Goal: Task Accomplishment & Management: Complete application form

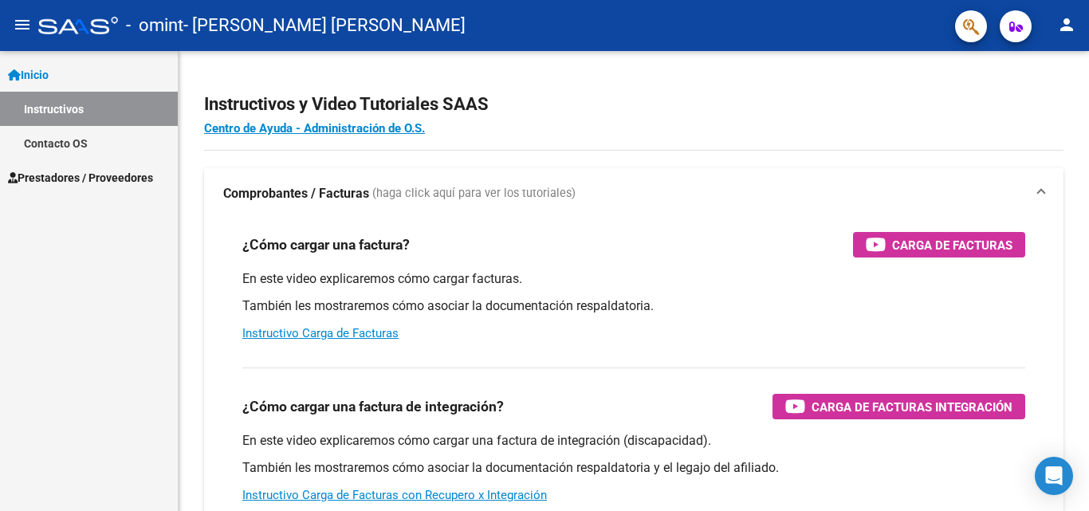
click at [81, 176] on span "Prestadores / Proveedores" at bounding box center [80, 178] width 145 height 18
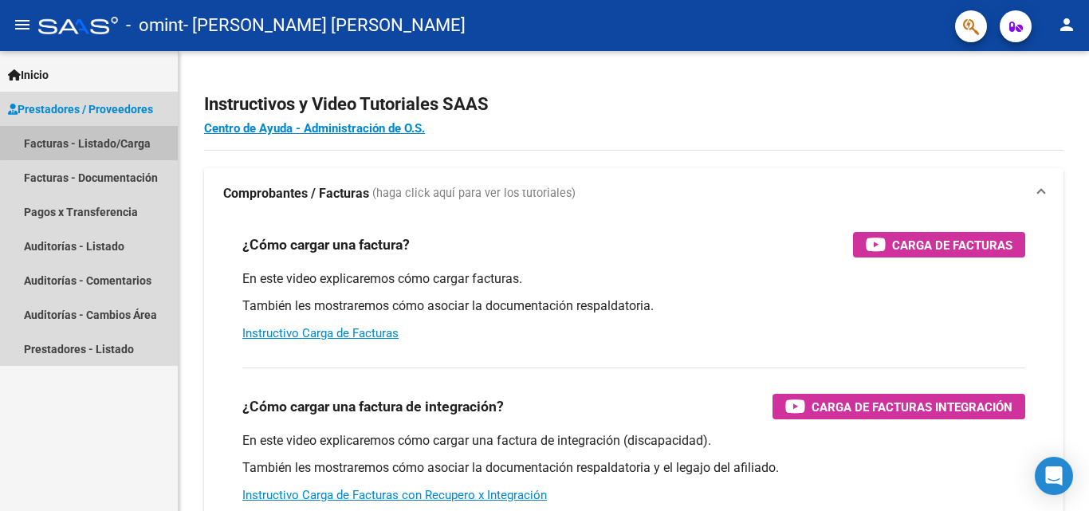
click at [115, 141] on link "Facturas - Listado/Carga" at bounding box center [89, 143] width 178 height 34
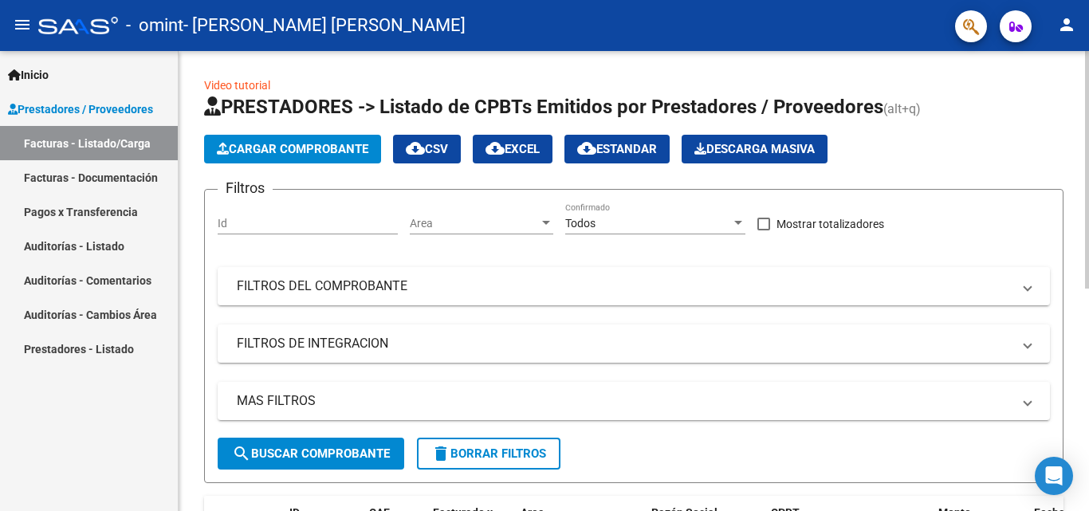
click at [340, 150] on span "Cargar Comprobante" at bounding box center [292, 149] width 151 height 14
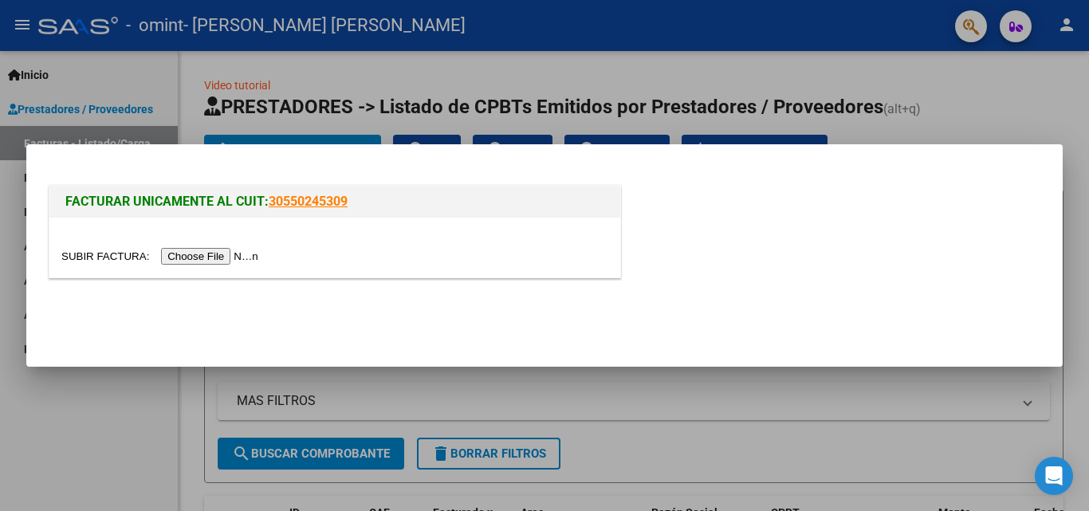
click at [211, 254] on input "file" at bounding box center [162, 256] width 202 height 17
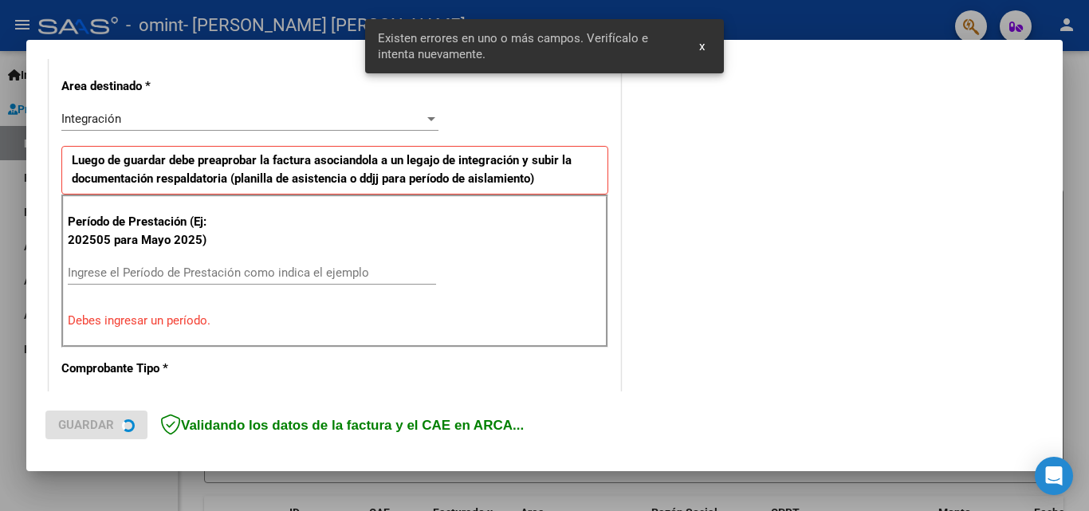
scroll to position [360, 0]
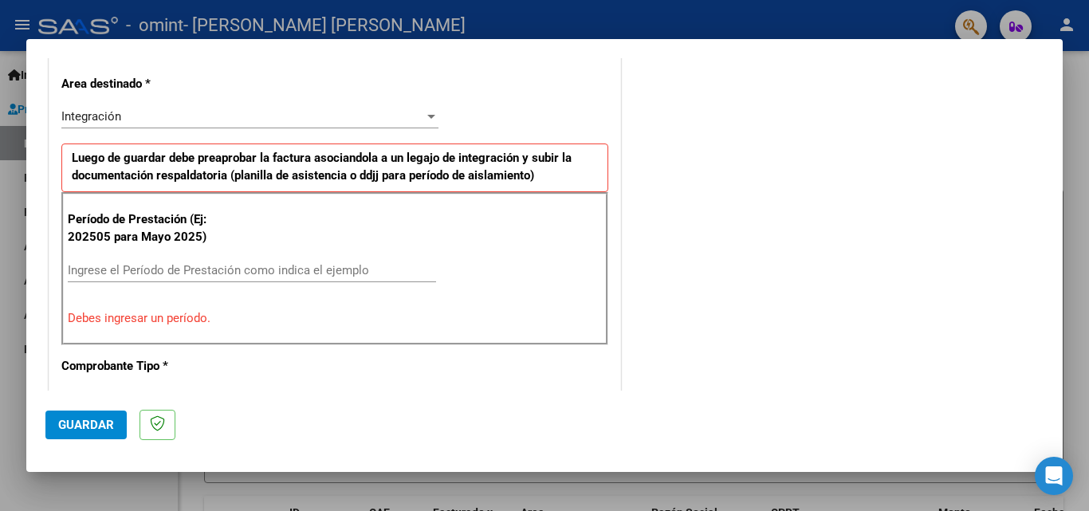
click at [122, 270] on input "Ingrese el Período de Prestación como indica el ejemplo" at bounding box center [252, 270] width 368 height 14
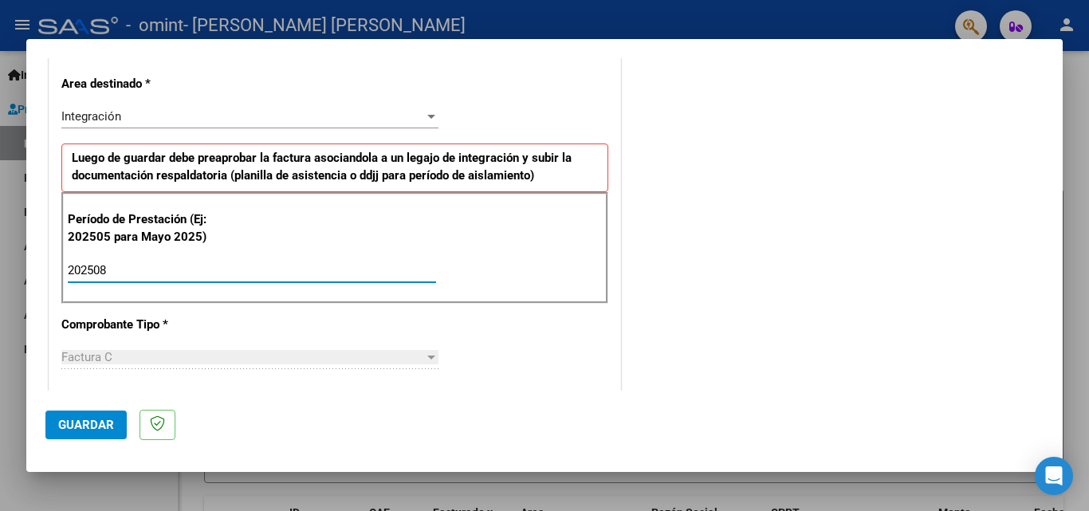
type input "202508"
click at [106, 362] on span "Factura C" at bounding box center [86, 357] width 51 height 14
click at [428, 359] on div at bounding box center [431, 358] width 8 height 4
click at [427, 116] on div at bounding box center [431, 117] width 8 height 4
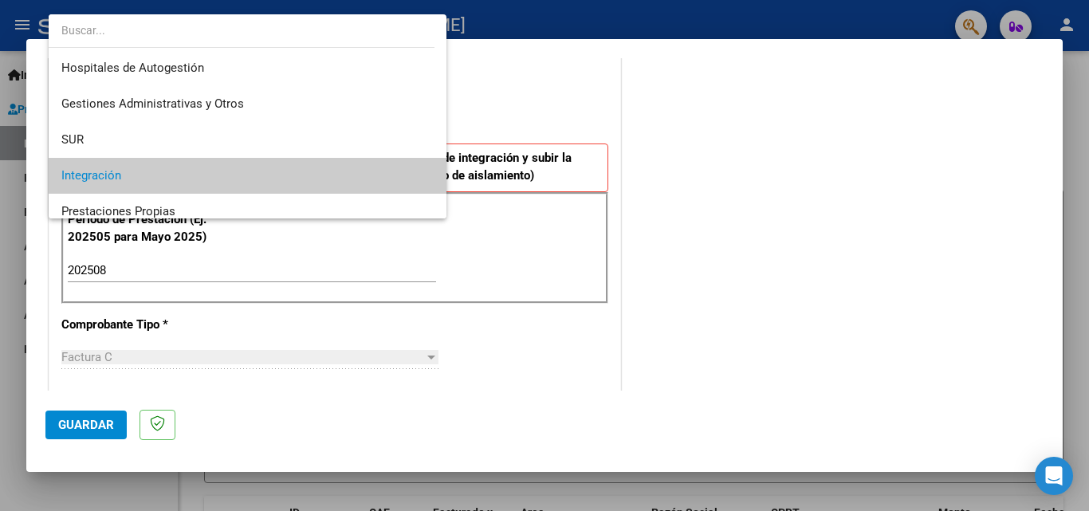
scroll to position [60, 0]
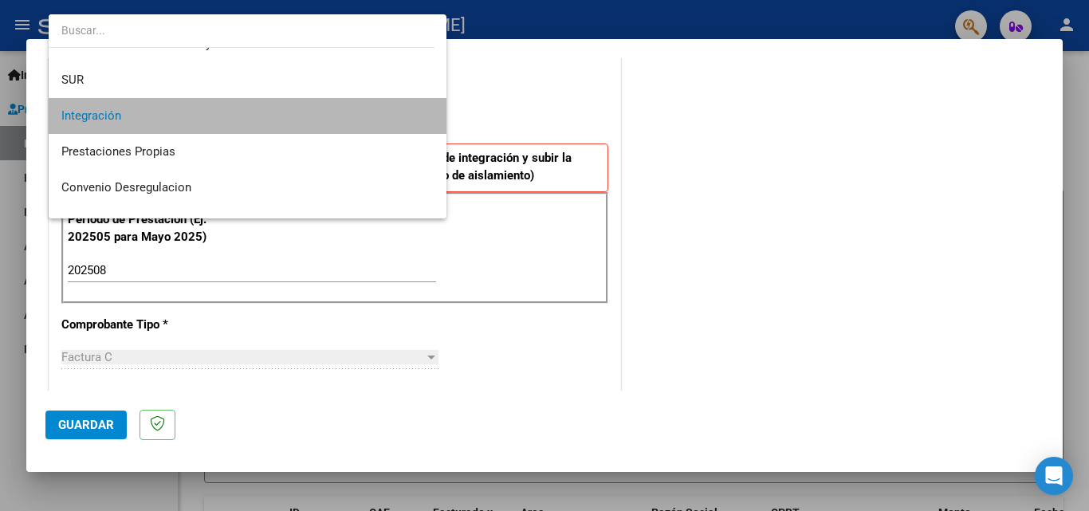
click at [384, 117] on span "Integración" at bounding box center [247, 116] width 372 height 36
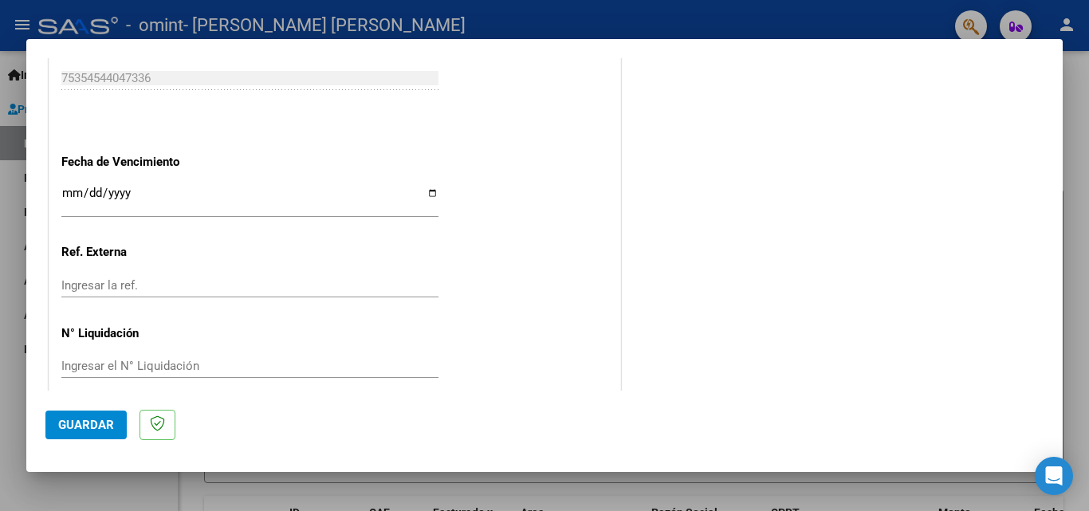
scroll to position [1071, 0]
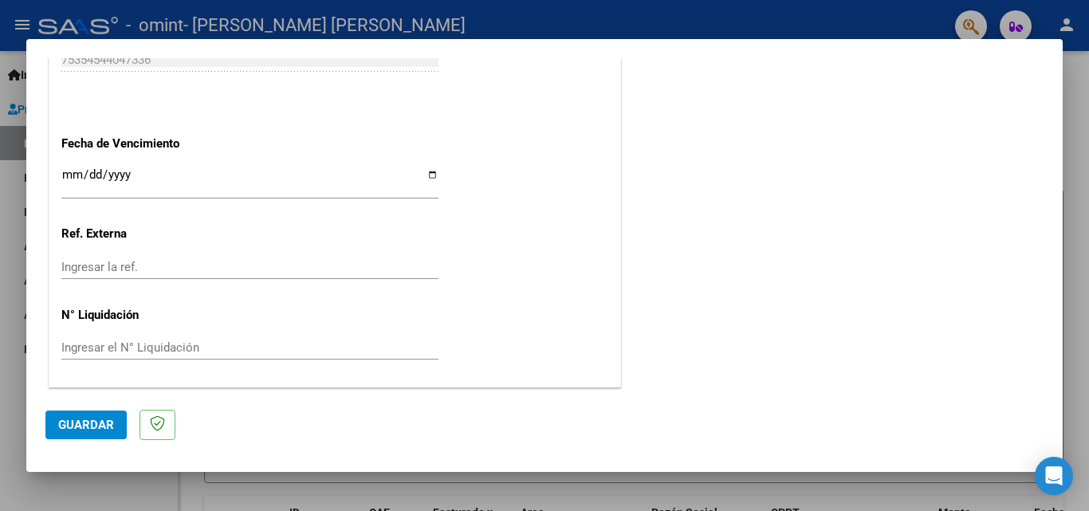
click at [92, 423] on span "Guardar" at bounding box center [86, 425] width 56 height 14
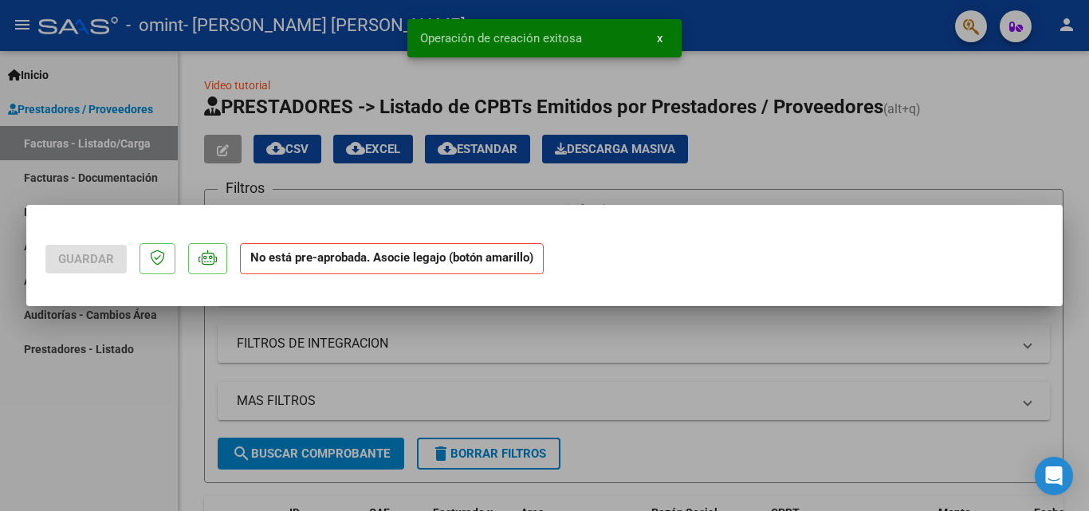
scroll to position [0, 0]
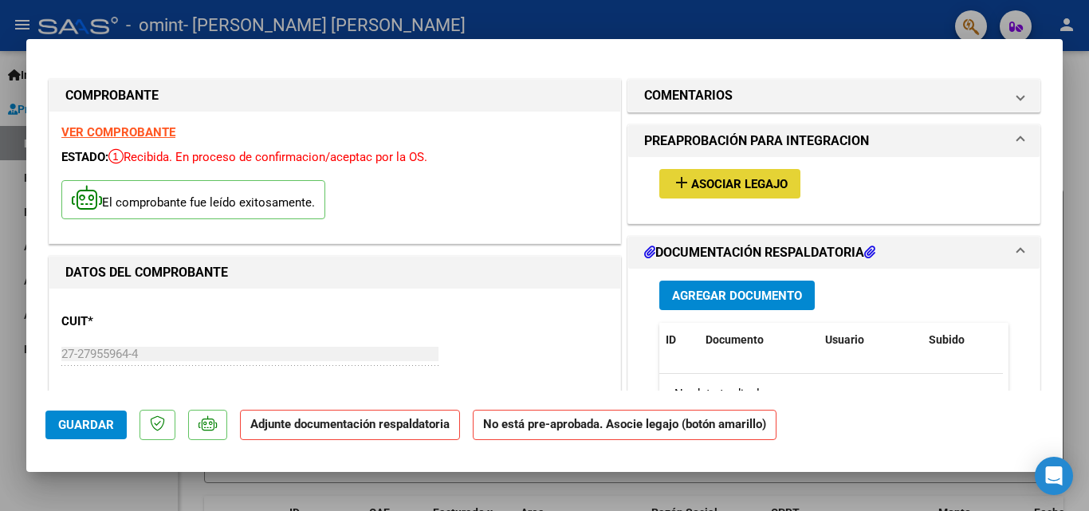
click at [672, 181] on mat-icon "add" at bounding box center [681, 182] width 19 height 19
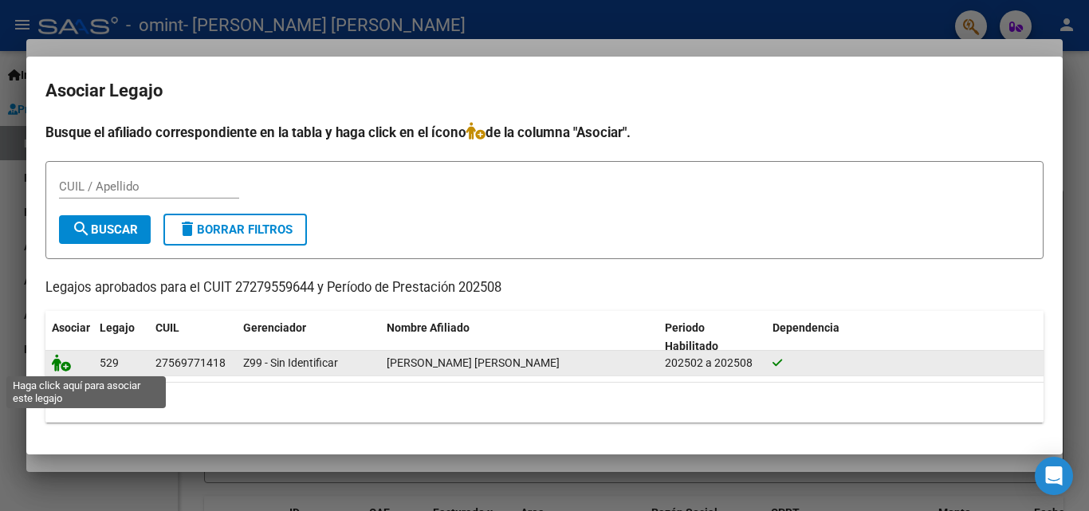
click at [64, 364] on icon at bounding box center [61, 363] width 19 height 18
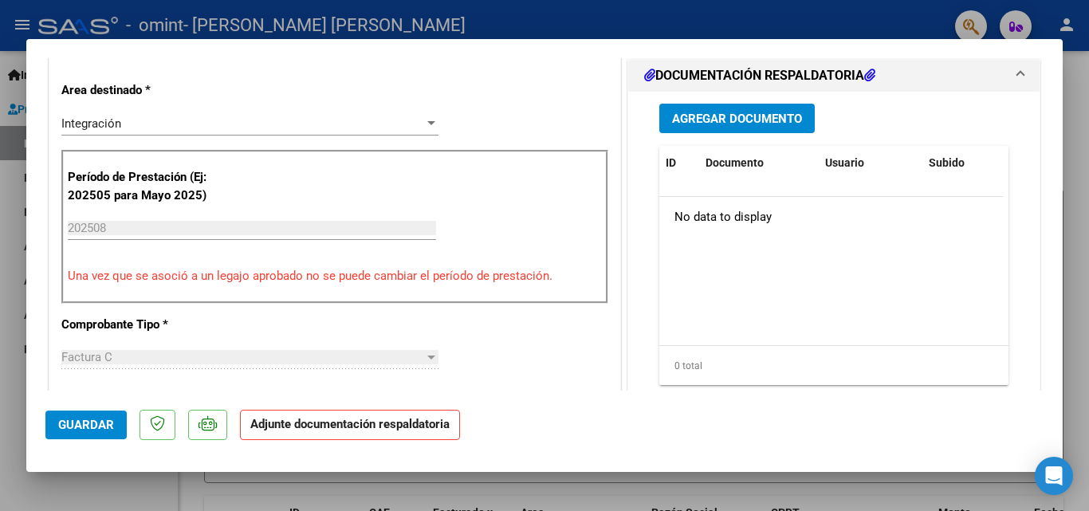
scroll to position [383, 0]
click at [726, 155] on div "Agregar Documento ID Documento Usuario Subido Acción No data to display 0 total…" at bounding box center [833, 251] width 373 height 318
click at [736, 127] on span "Agregar Documento" at bounding box center [737, 119] width 130 height 14
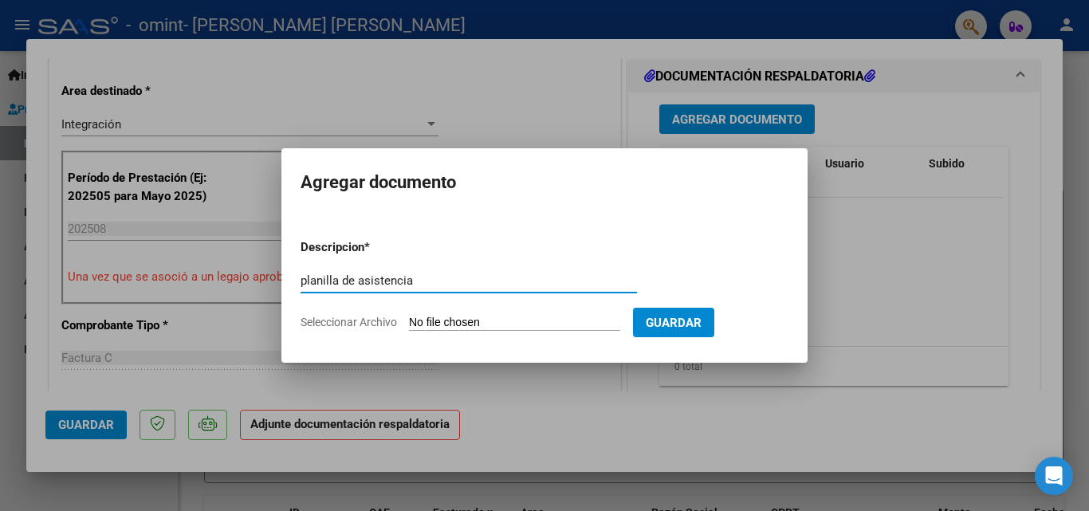
type input "planilla de asistencia"
click at [464, 317] on input "Seleccionar Archivo" at bounding box center [514, 323] width 211 height 15
type input "C:\fakepath\Planilla asistencia agosto.pdf"
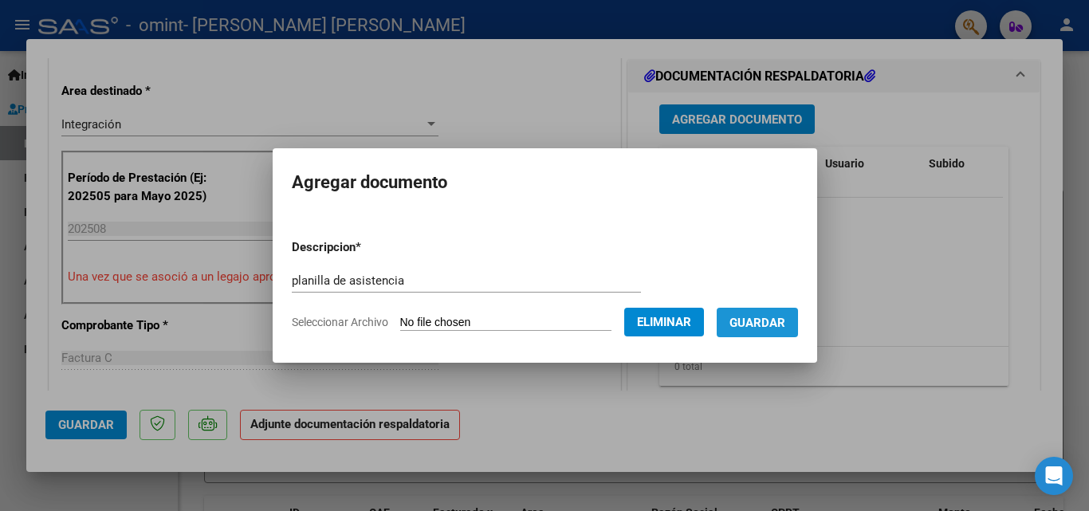
click at [781, 329] on span "Guardar" at bounding box center [758, 323] width 56 height 14
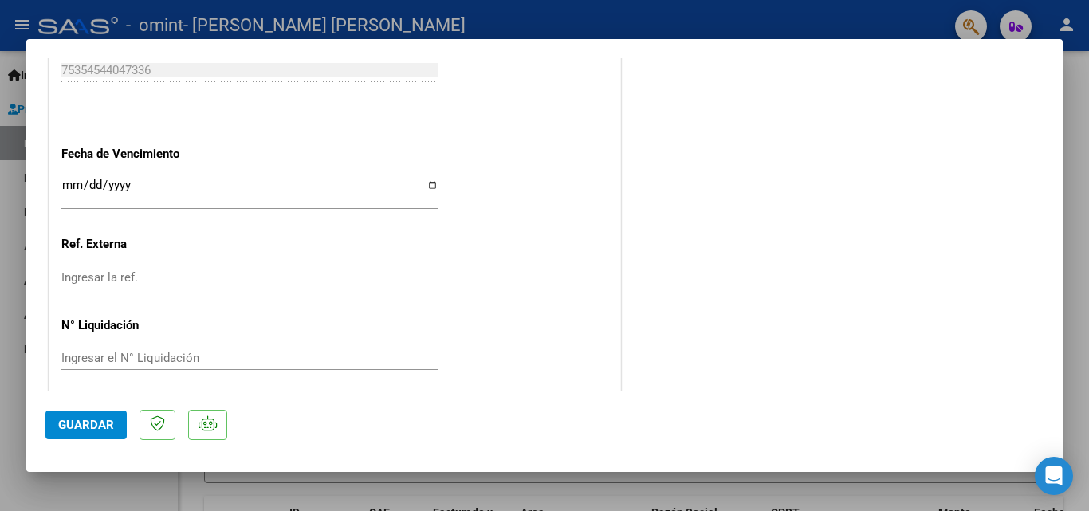
scroll to position [1095, 0]
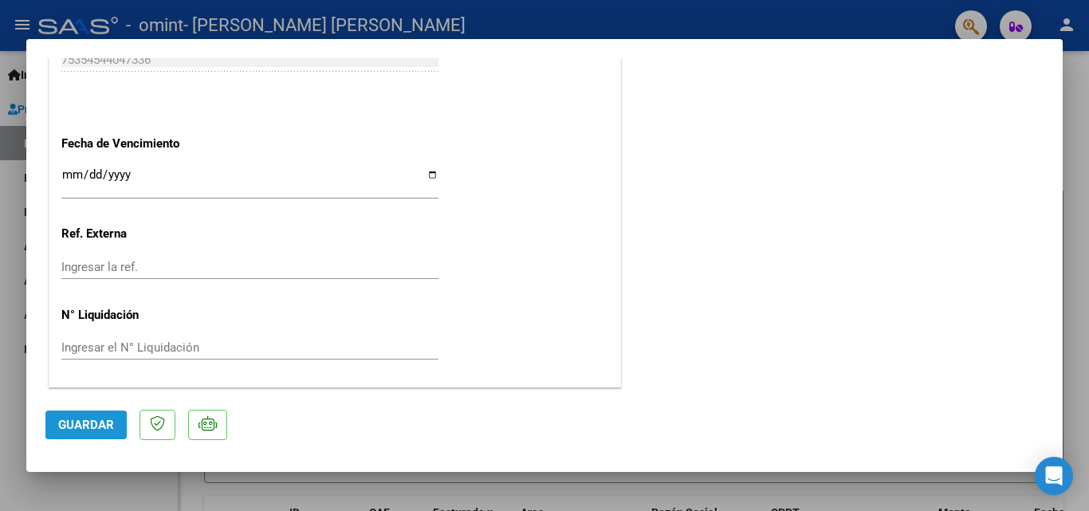
click at [104, 427] on span "Guardar" at bounding box center [86, 425] width 56 height 14
click at [45, 11] on div at bounding box center [544, 255] width 1089 height 511
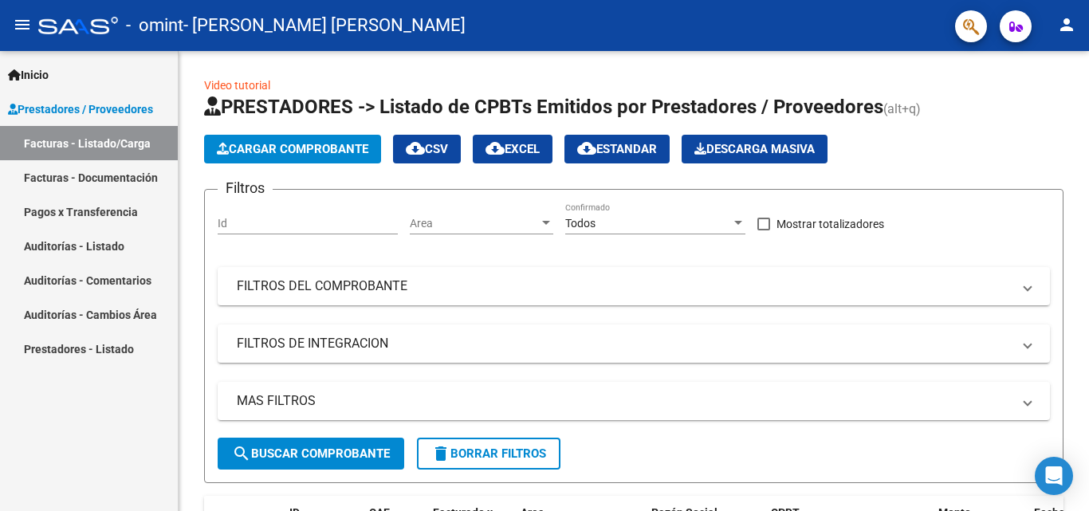
click at [59, 110] on span "Prestadores / Proveedores" at bounding box center [80, 109] width 145 height 18
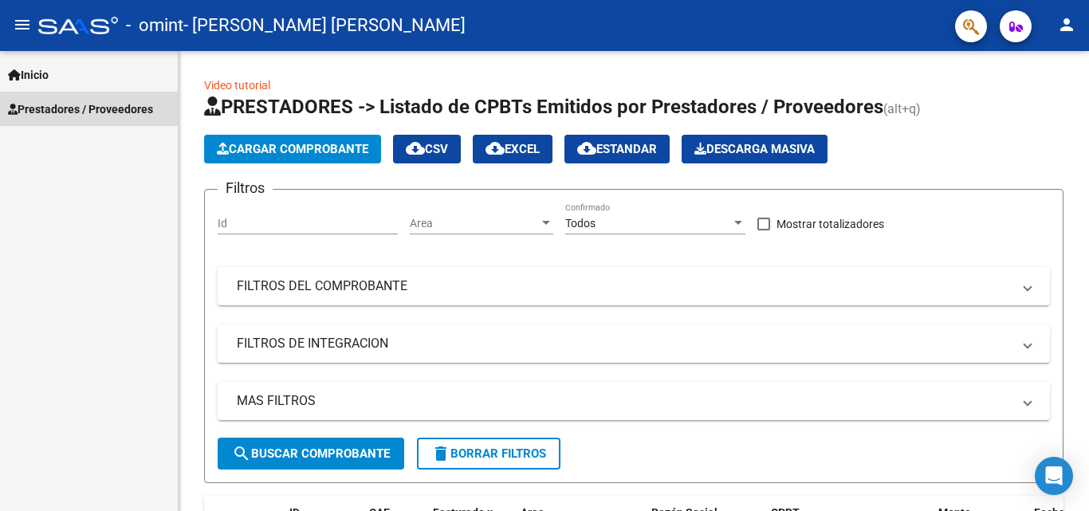
click at [59, 110] on span "Prestadores / Proveedores" at bounding box center [80, 109] width 145 height 18
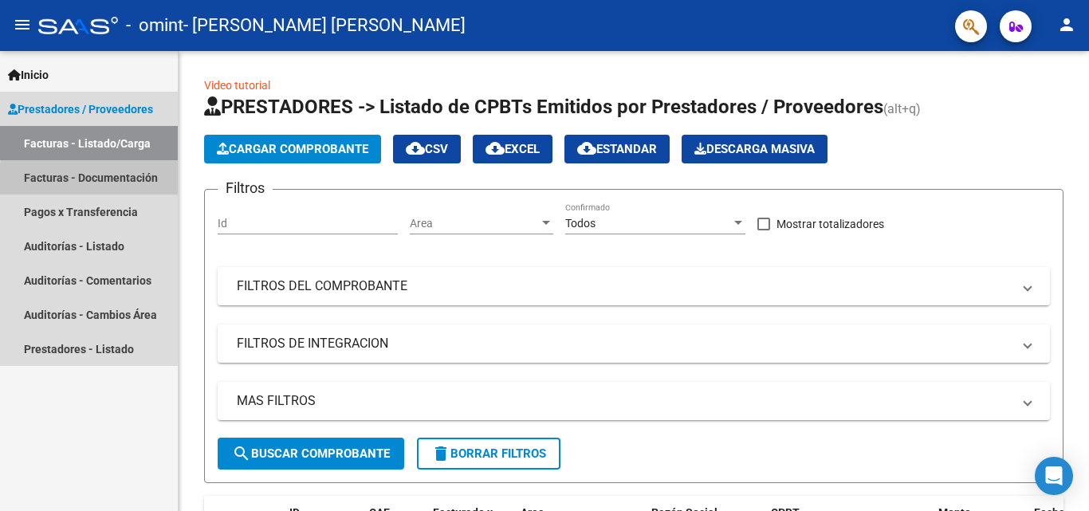
click at [116, 182] on link "Facturas - Documentación" at bounding box center [89, 177] width 178 height 34
